Goal: Navigation & Orientation: Find specific page/section

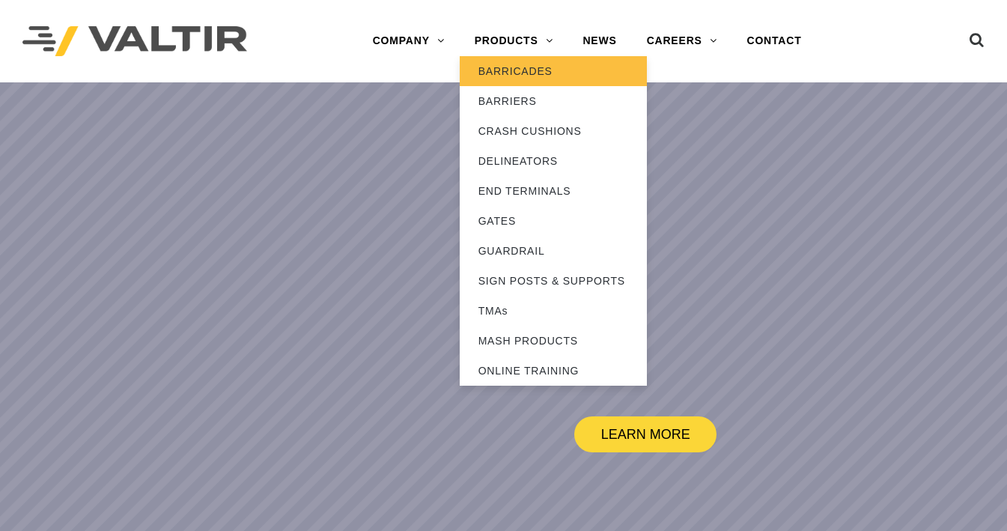
click at [540, 72] on link "BARRICADES" at bounding box center [553, 71] width 187 height 30
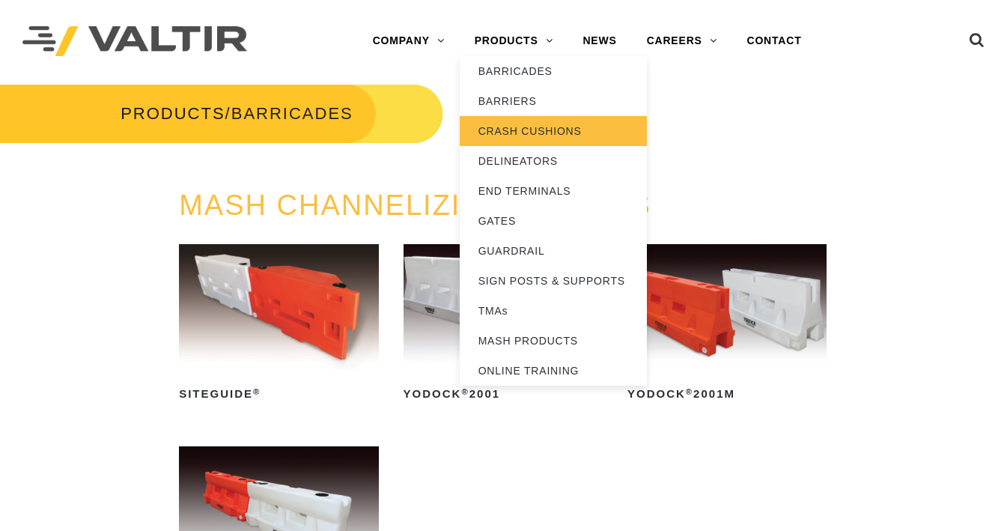
click at [505, 122] on link "CRASH CUSHIONS" at bounding box center [553, 131] width 187 height 30
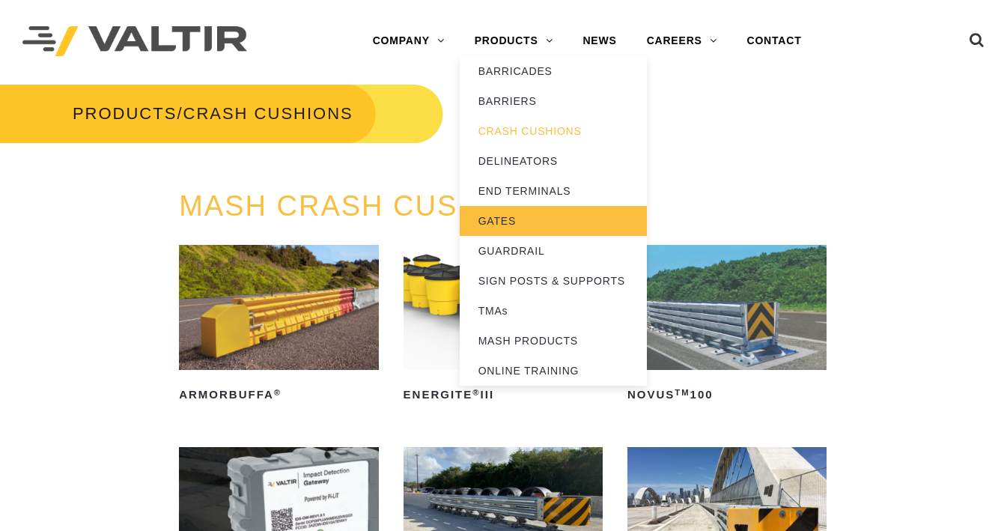
click at [517, 230] on link "GATES" at bounding box center [553, 221] width 187 height 30
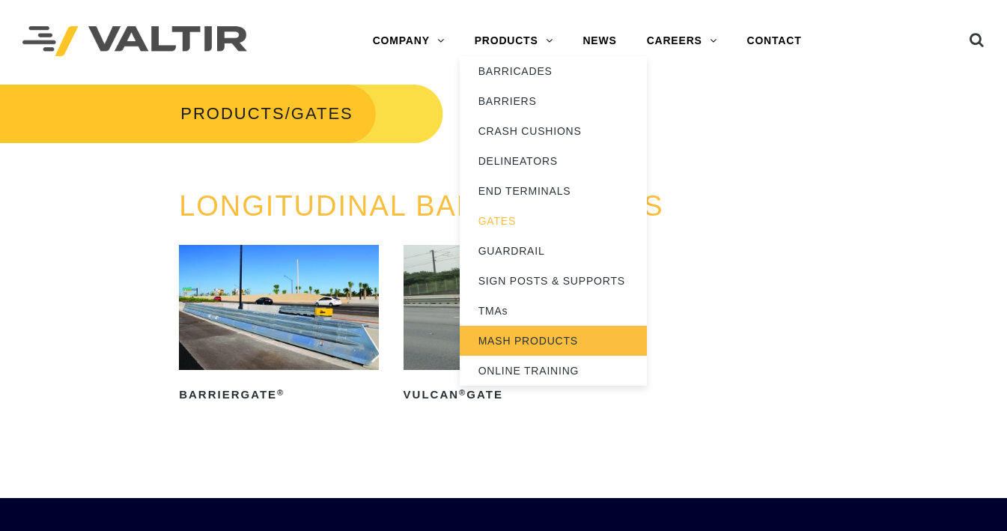
click at [537, 336] on link "MASH PRODUCTS" at bounding box center [553, 341] width 187 height 30
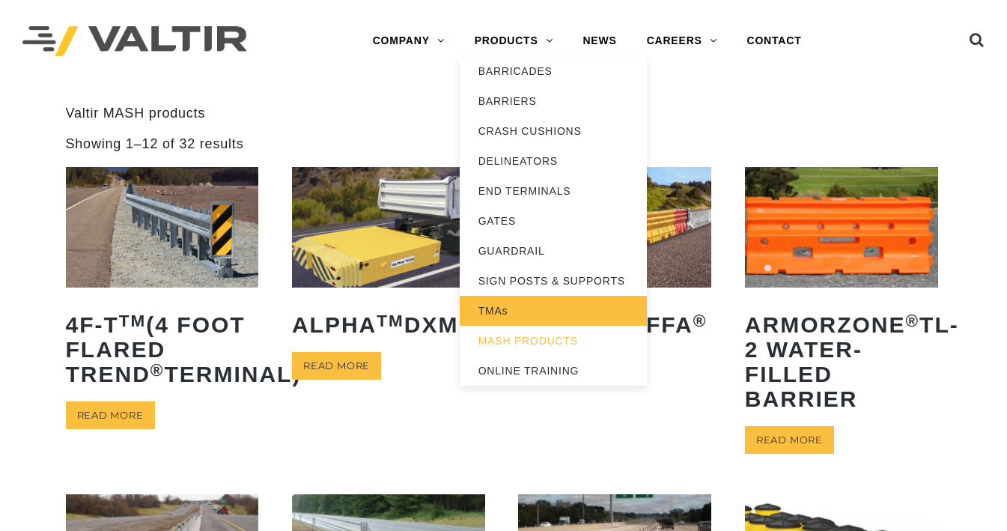
click at [515, 314] on link "TMAs" at bounding box center [553, 311] width 187 height 30
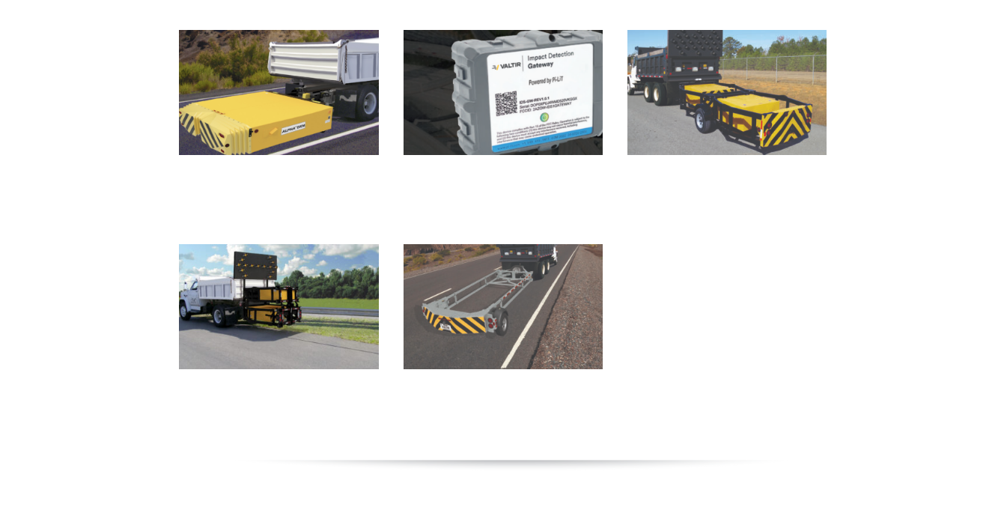
scroll to position [229, 0]
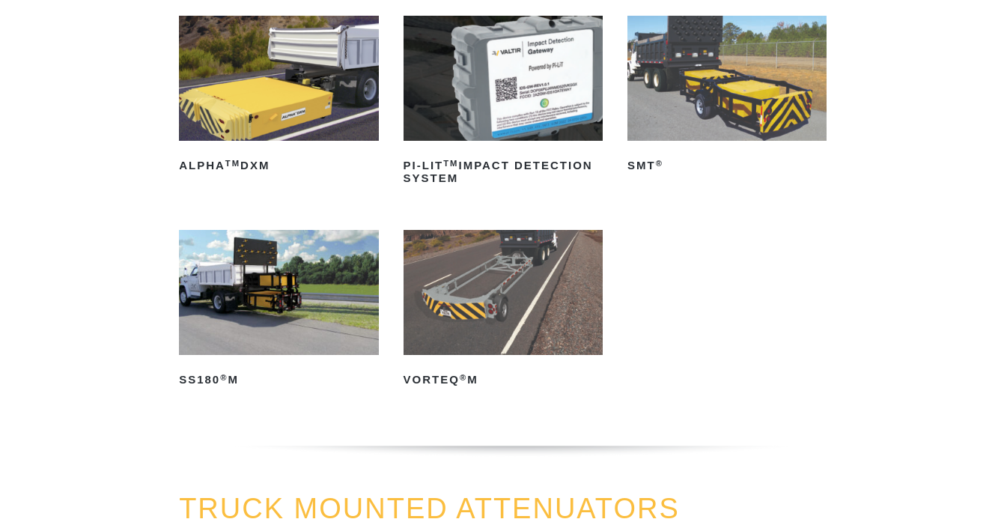
click at [259, 308] on img at bounding box center [278, 292] width 199 height 125
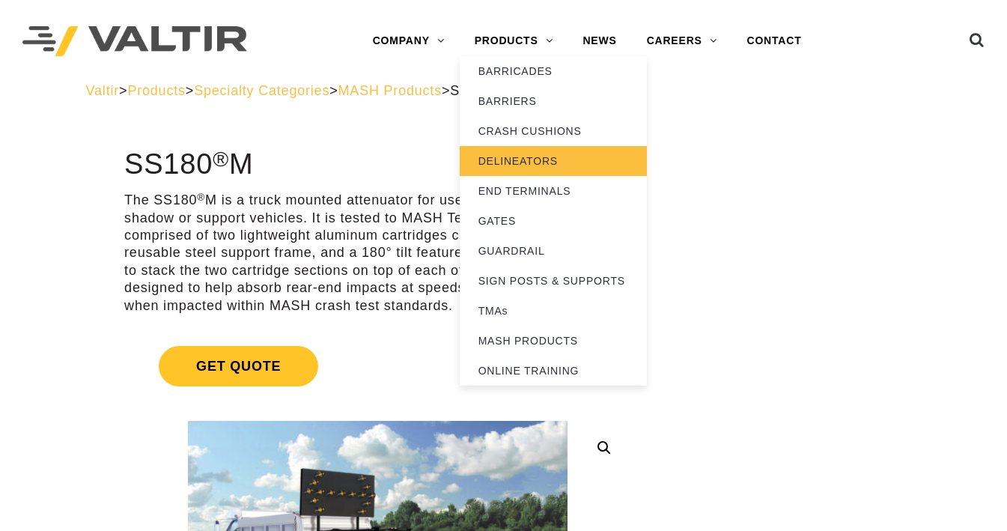
click at [519, 154] on link "DELINEATORS" at bounding box center [553, 161] width 187 height 30
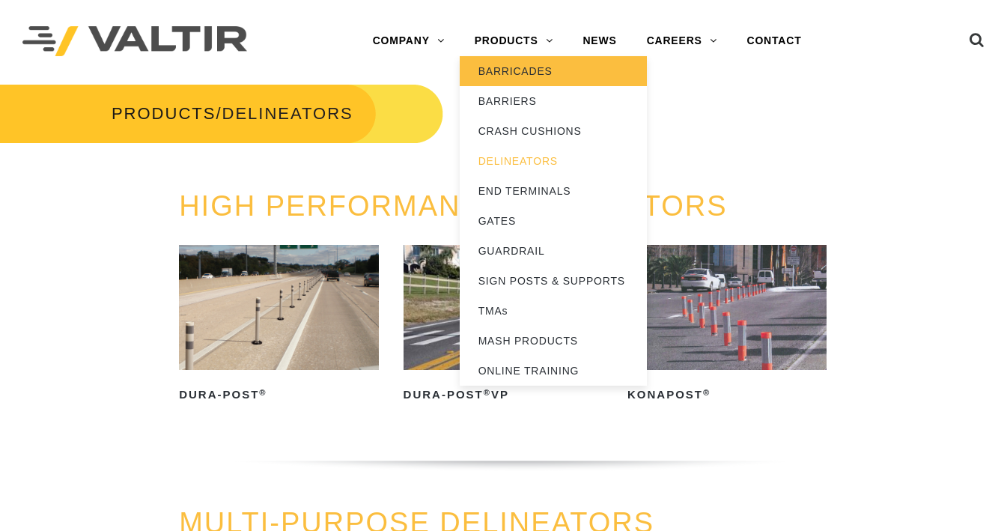
click at [518, 82] on link "BARRICADES" at bounding box center [553, 71] width 187 height 30
